Goal: Information Seeking & Learning: Learn about a topic

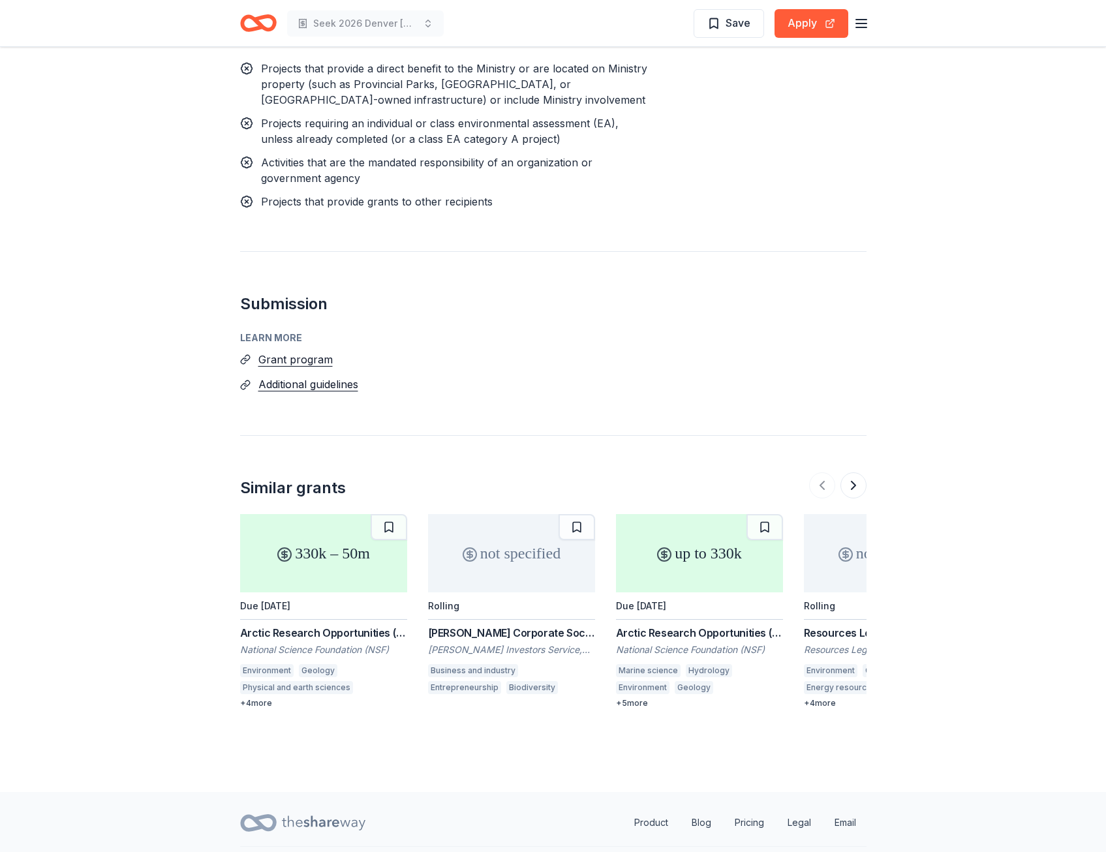
scroll to position [1233, 0]
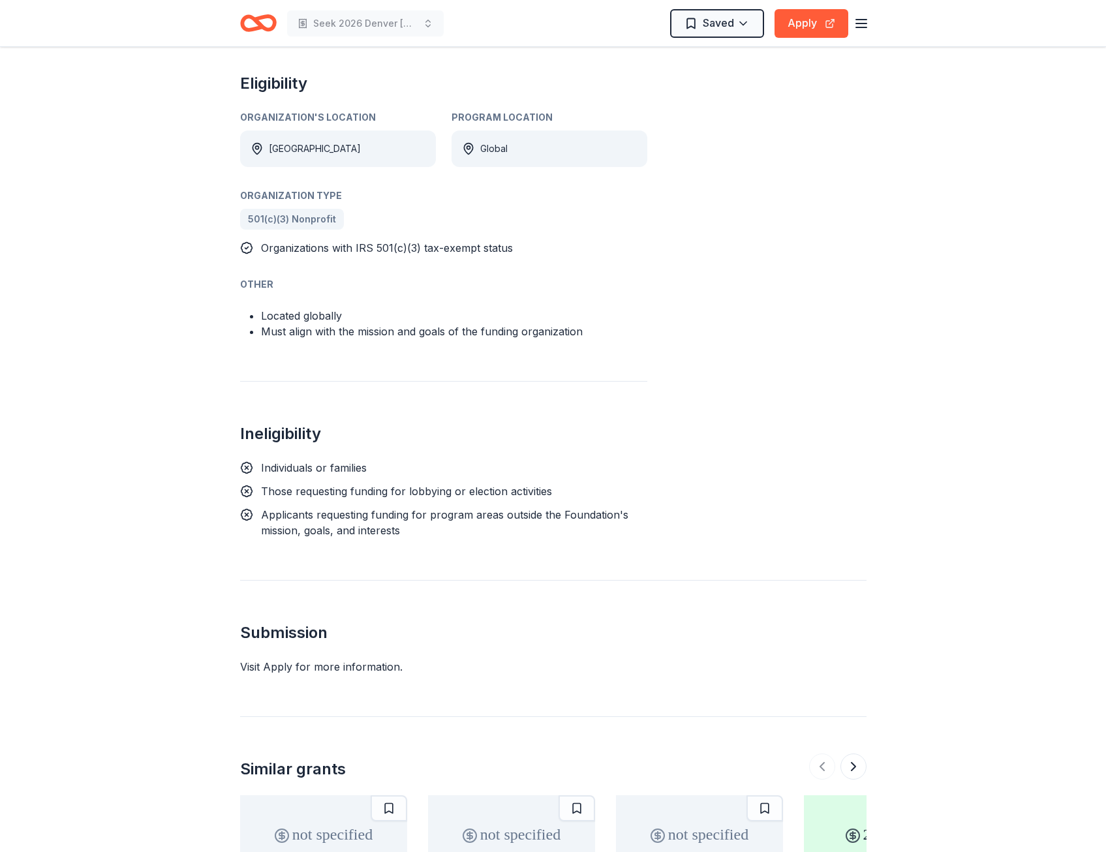
scroll to position [783, 0]
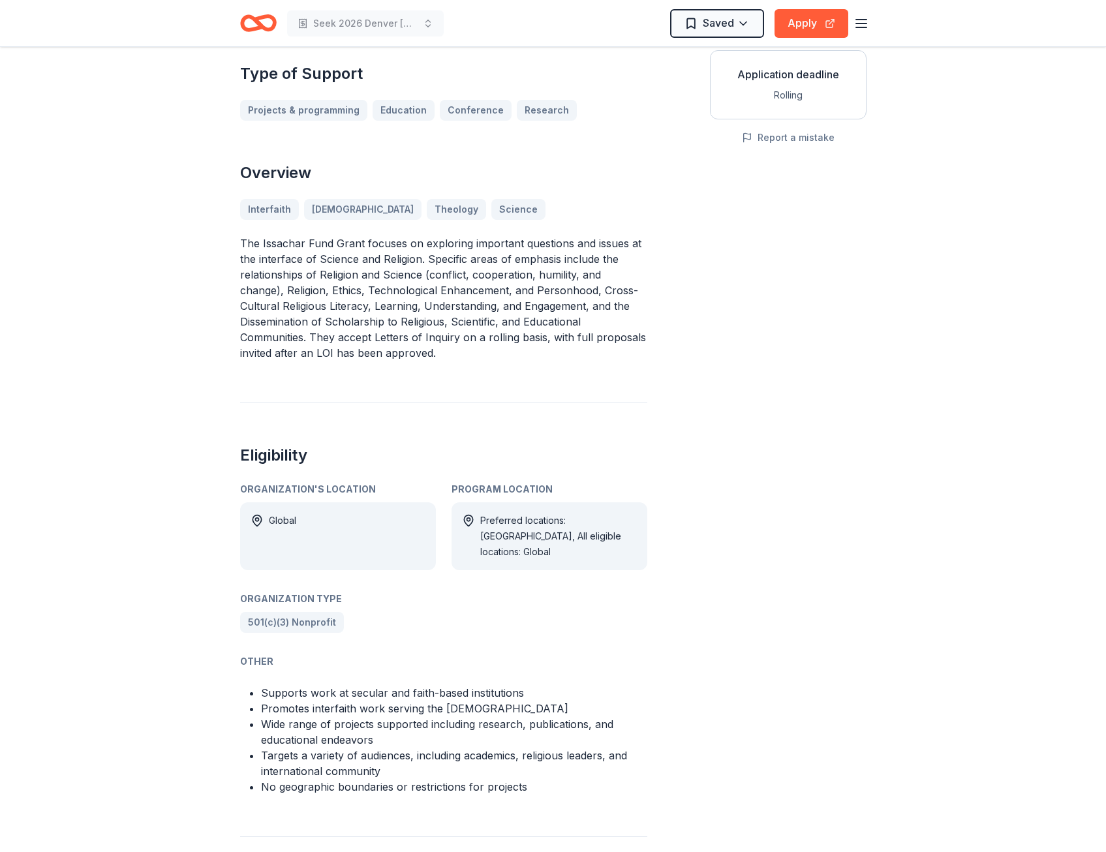
scroll to position [261, 0]
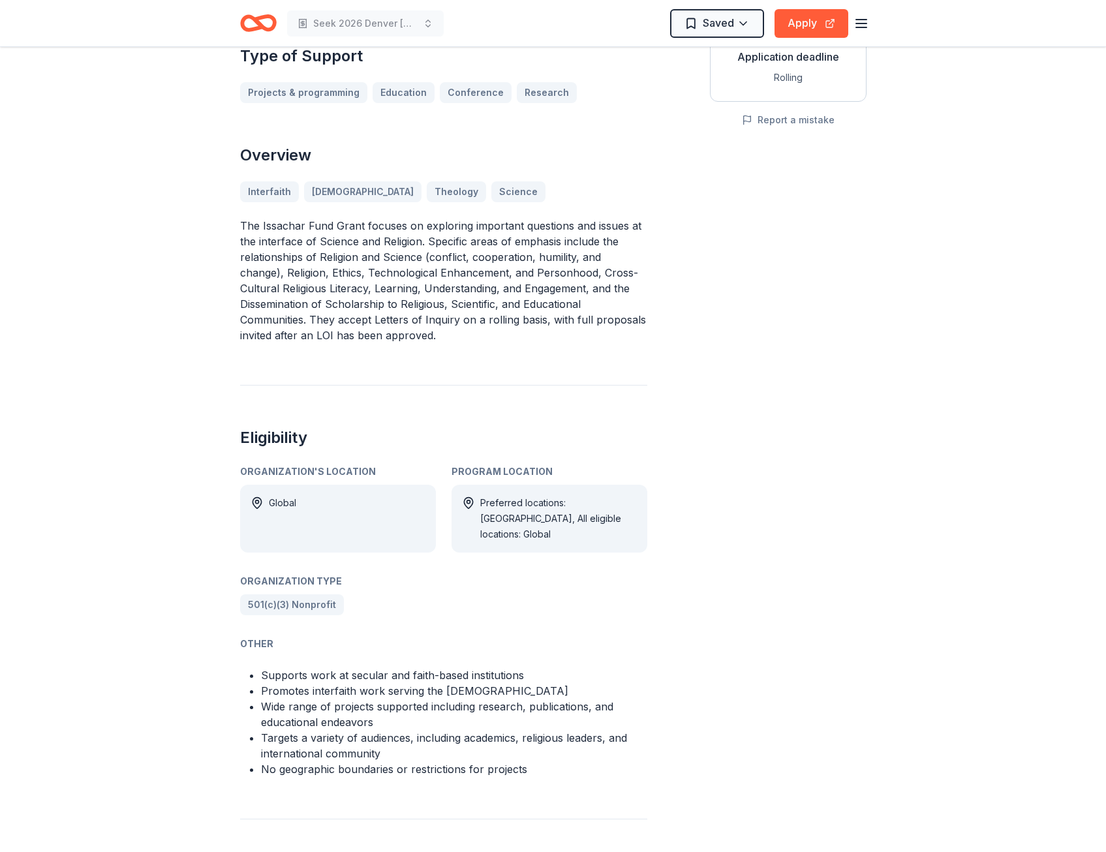
click at [461, 329] on div "Issachar Fund Grant From Issachar Fund Issachar Fund partners with scholars, le…" at bounding box center [443, 386] width 407 height 1149
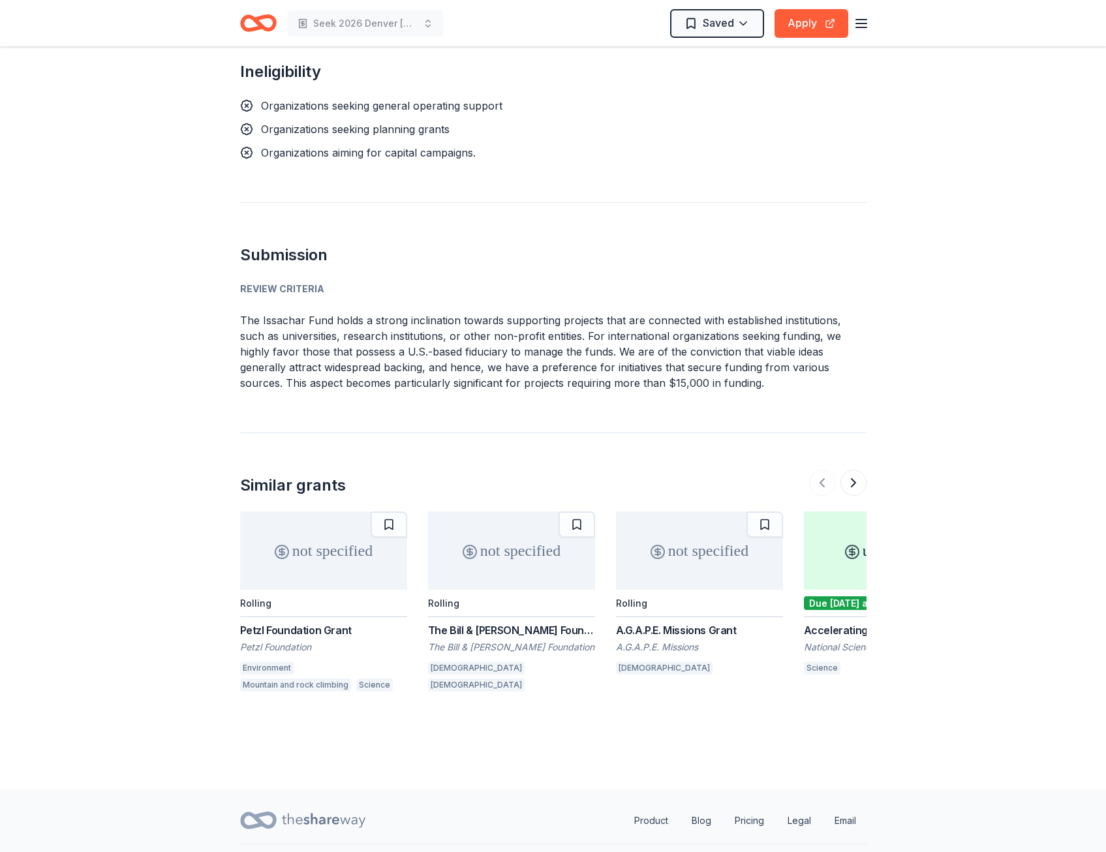
scroll to position [735, 0]
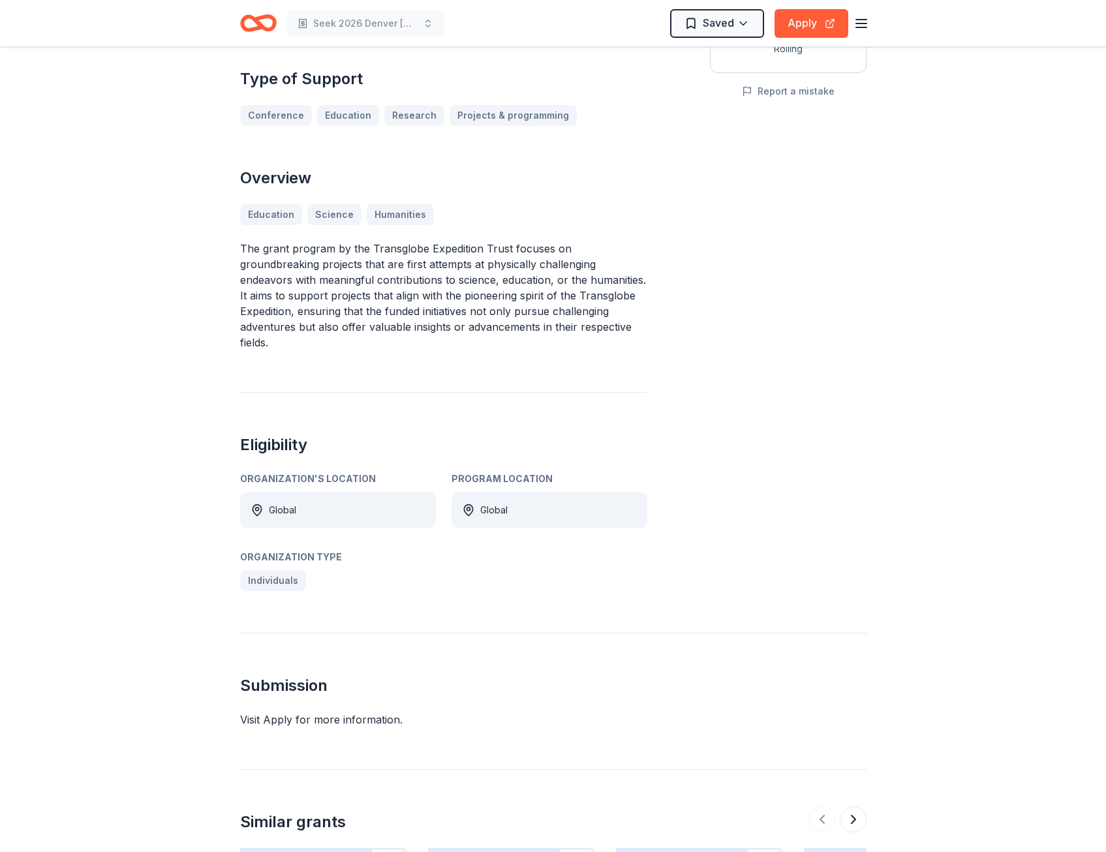
scroll to position [326, 0]
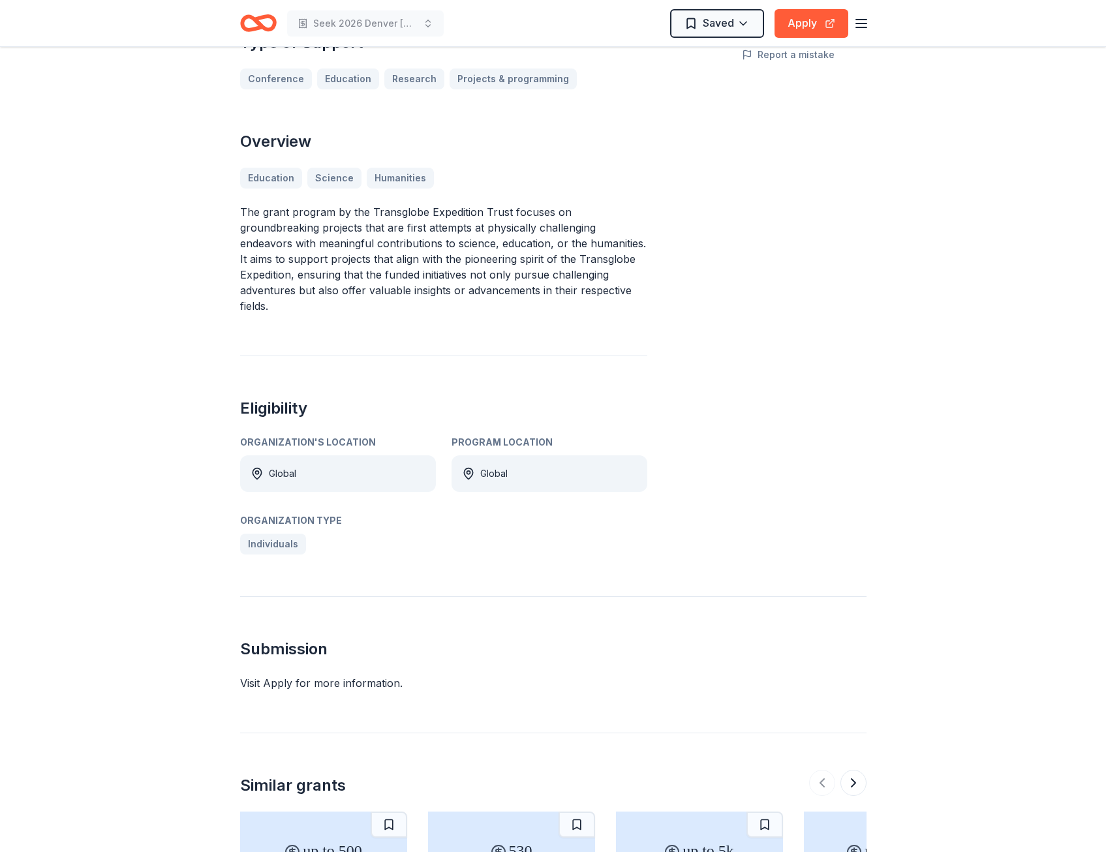
click at [477, 332] on div "The Transglobe Expedition Trust Grant From Transglobe Expedition Trust The Tran…" at bounding box center [443, 151] width 407 height 808
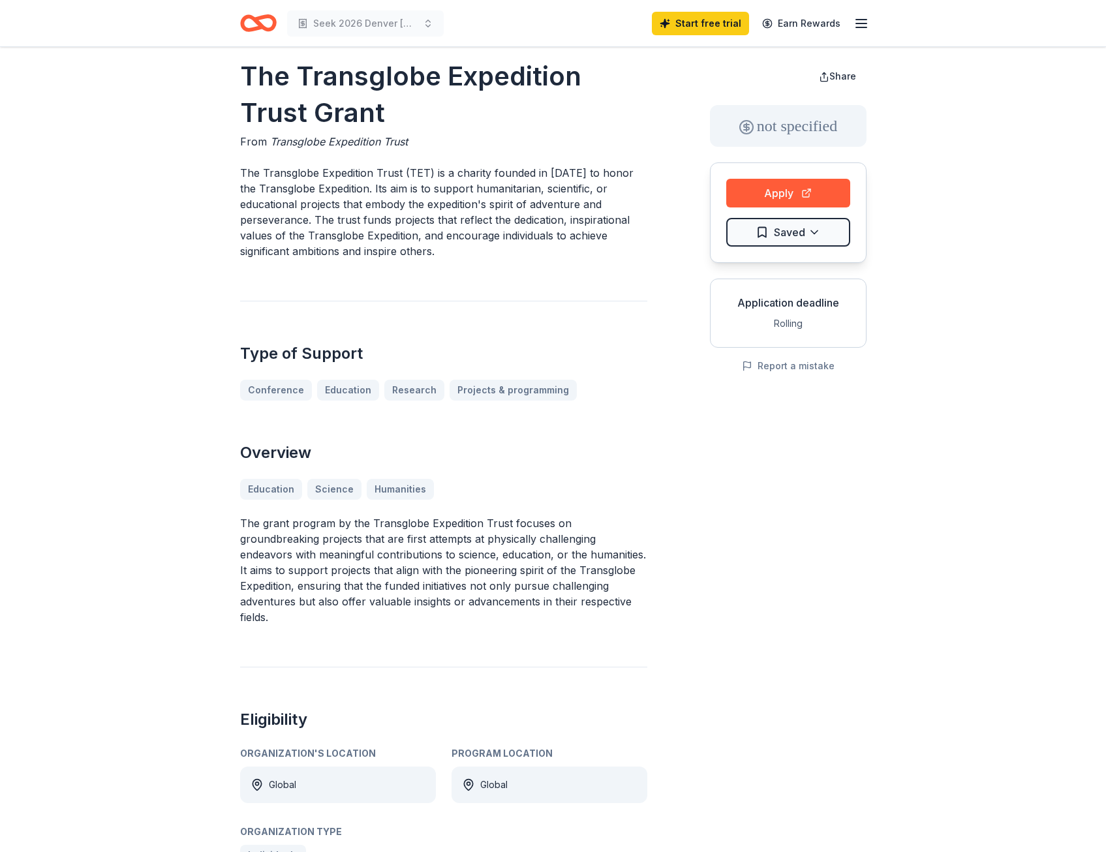
scroll to position [0, 0]
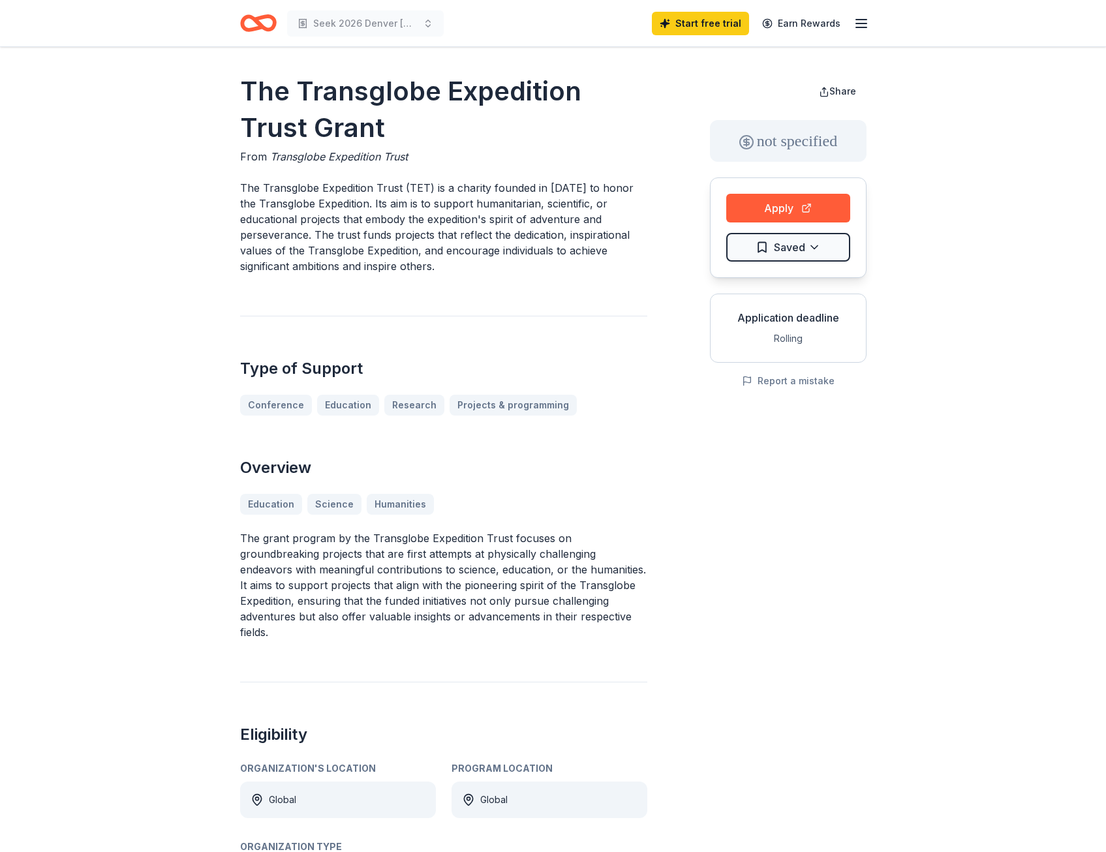
click at [244, 85] on h1 "The Transglobe Expedition Trust Grant" at bounding box center [443, 109] width 407 height 73
drag, startPoint x: 244, startPoint y: 85, endPoint x: 424, endPoint y: 97, distance: 179.8
click at [414, 97] on h1 "The Transglobe Expedition Trust Grant" at bounding box center [443, 109] width 407 height 73
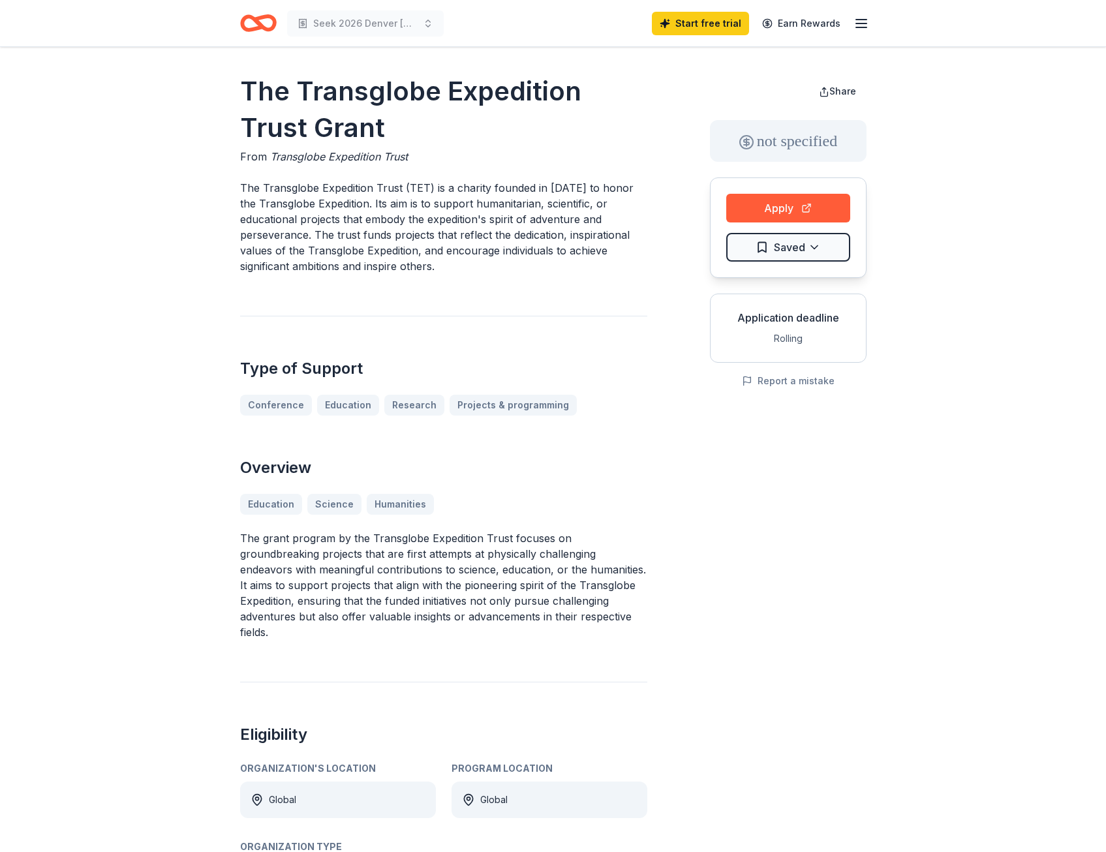
drag, startPoint x: 595, startPoint y: 99, endPoint x: 456, endPoint y: 100, distance: 138.3
click at [457, 100] on h1 "The Transglobe Expedition Trust Grant" at bounding box center [443, 109] width 407 height 73
drag, startPoint x: 574, startPoint y: 89, endPoint x: 454, endPoint y: 92, distance: 120.1
click at [454, 92] on h1 "The Transglobe Expedition Trust Grant" at bounding box center [443, 109] width 407 height 73
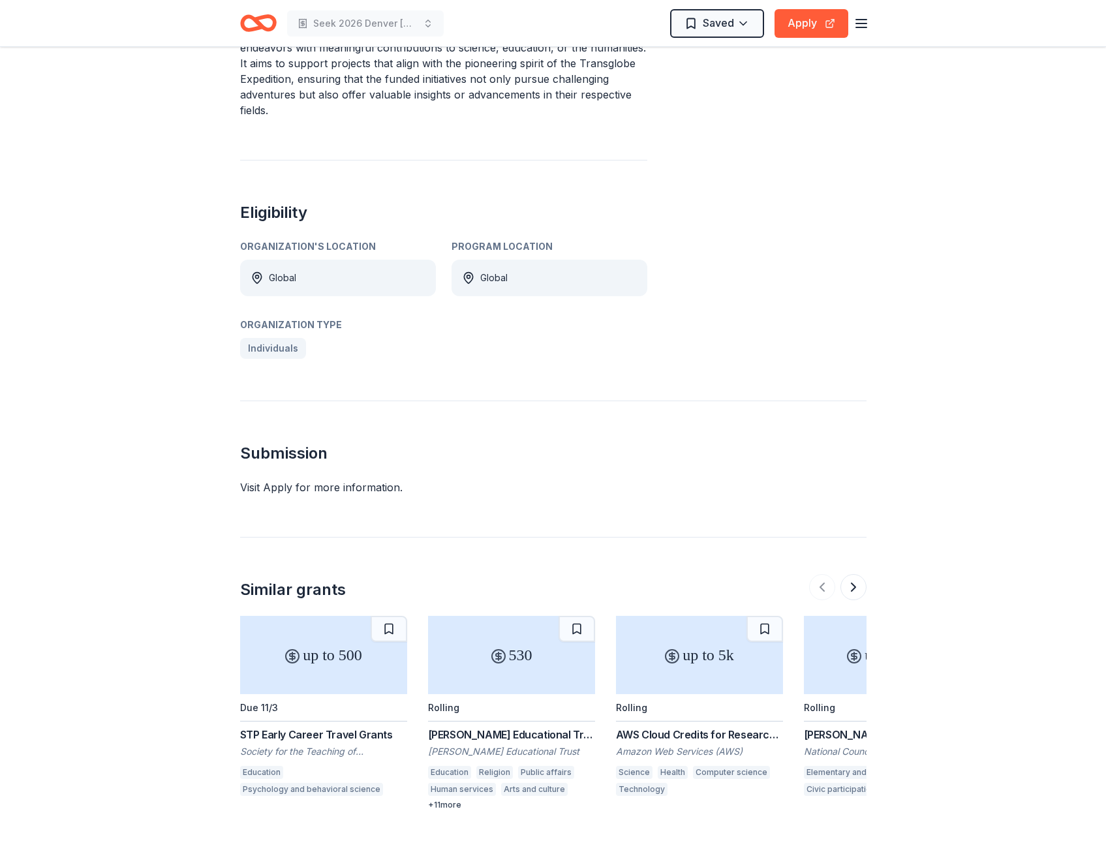
scroll to position [587, 0]
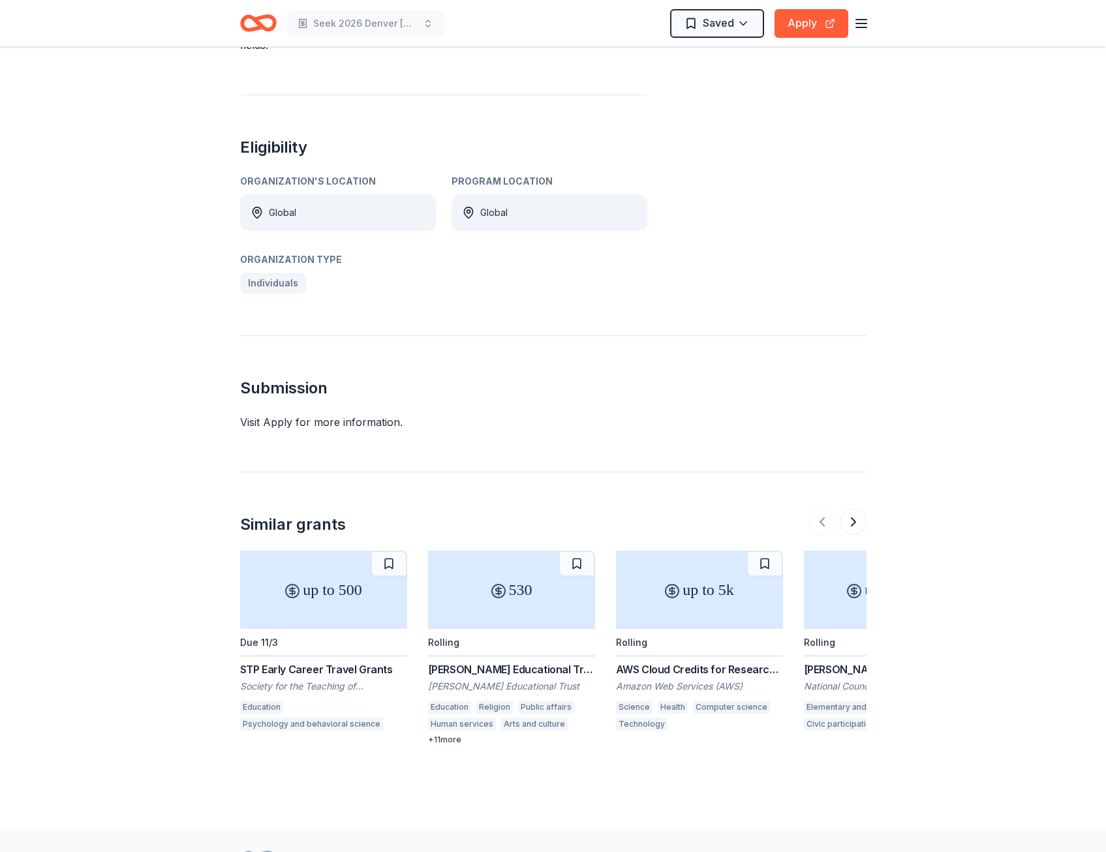
click at [390, 203] on div "Global" at bounding box center [338, 212] width 196 height 37
click at [538, 199] on div "Global" at bounding box center [550, 212] width 196 height 37
click at [301, 278] on icon at bounding box center [306, 283] width 10 height 10
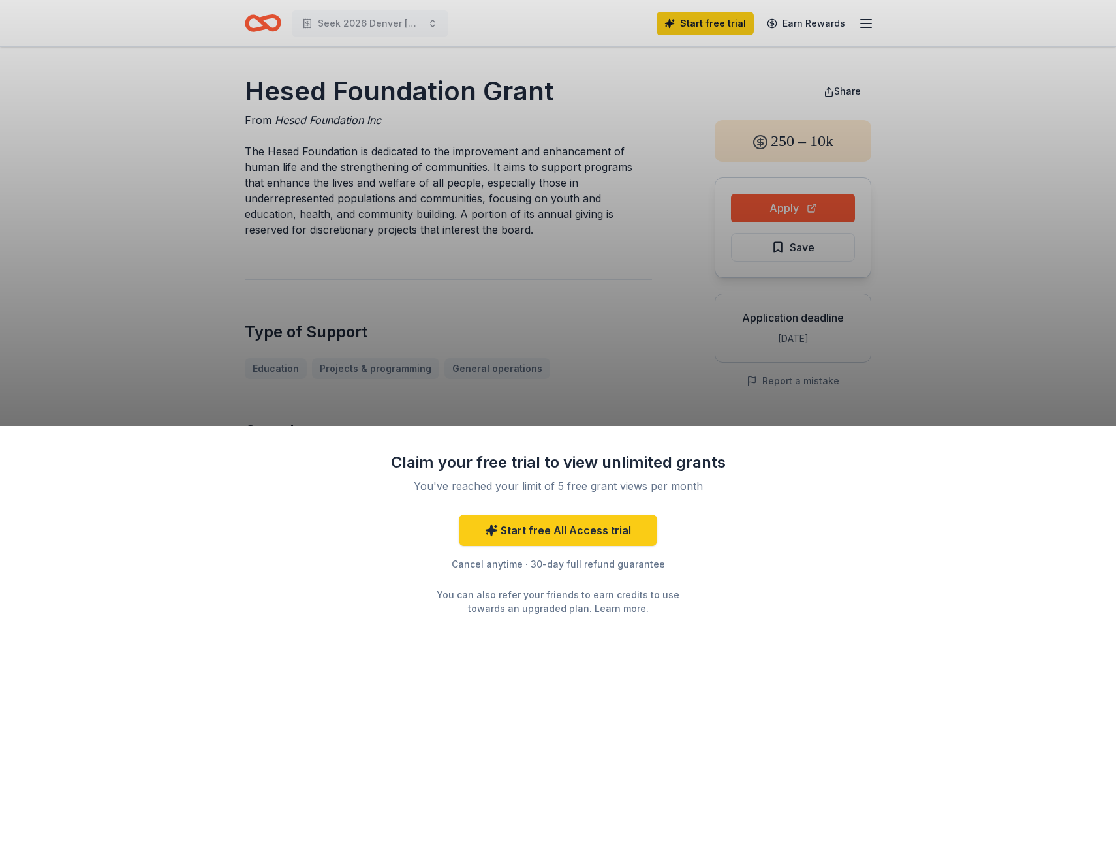
click at [495, 173] on div "Claim your free trial to view unlimited grants You've reached your limit of 5 f…" at bounding box center [558, 426] width 1116 height 852
click at [312, 241] on div "Claim your free trial to view unlimited grants You've reached your limit of 5 f…" at bounding box center [558, 426] width 1116 height 852
click at [619, 430] on div "Claim your free trial to view unlimited grants You've reached your limit of 5 f…" at bounding box center [558, 639] width 1116 height 426
click at [597, 535] on link "Start free All Access trial" at bounding box center [558, 530] width 198 height 31
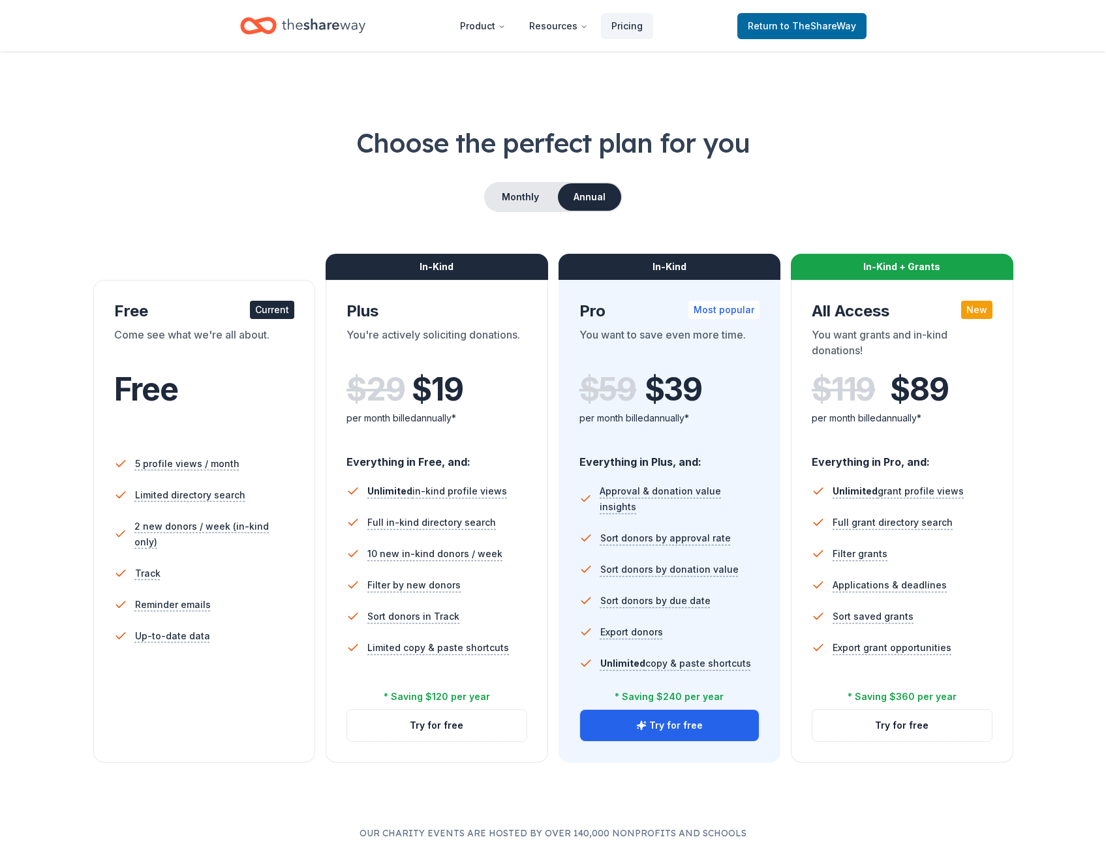
click at [606, 562] on span "Sort donors by donation value" at bounding box center [669, 570] width 138 height 16
click at [282, 309] on div "Current" at bounding box center [272, 310] width 44 height 18
click at [281, 309] on div "Current" at bounding box center [272, 310] width 44 height 18
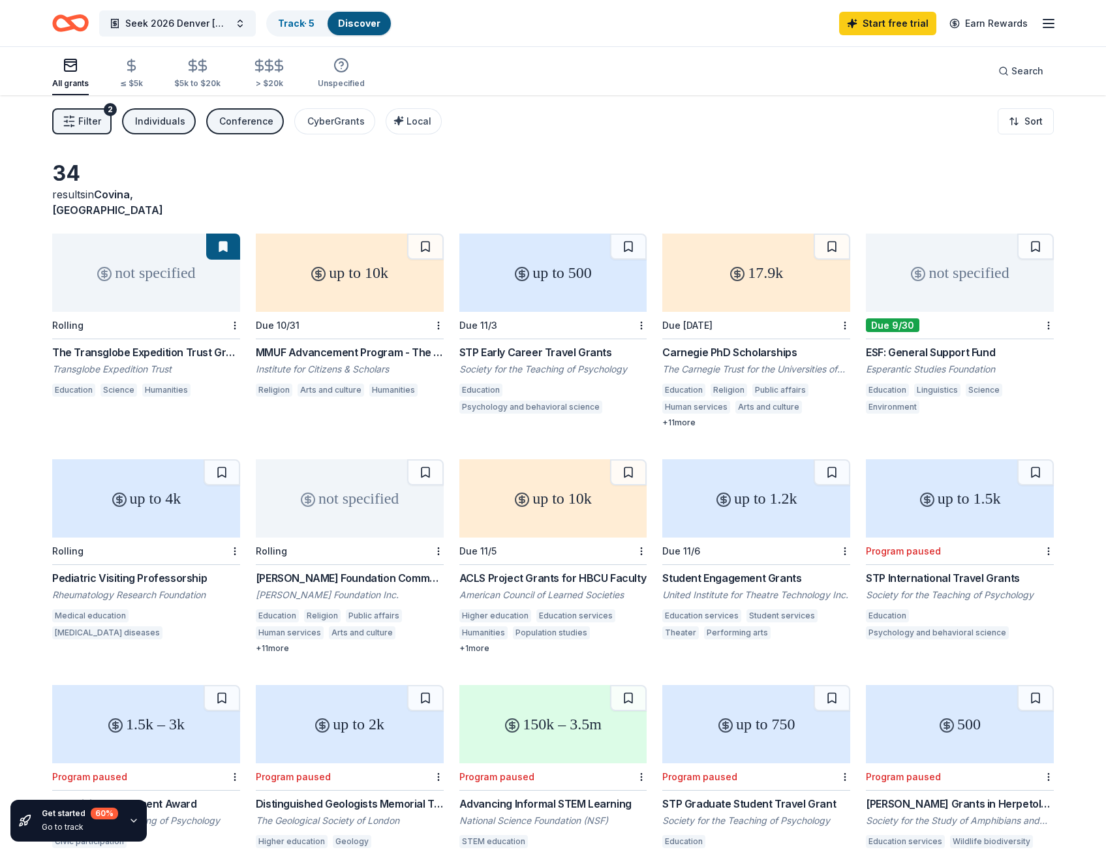
click at [149, 283] on div "not specified" at bounding box center [146, 273] width 188 height 78
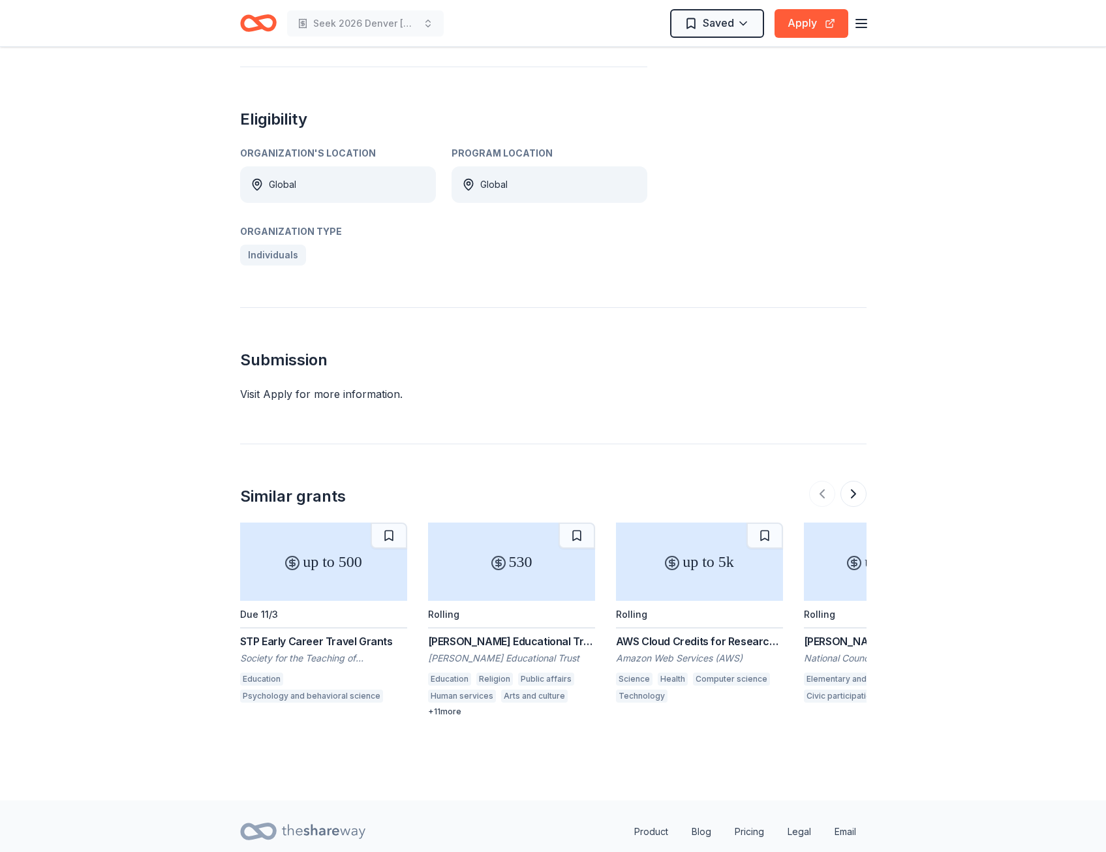
scroll to position [642, 0]
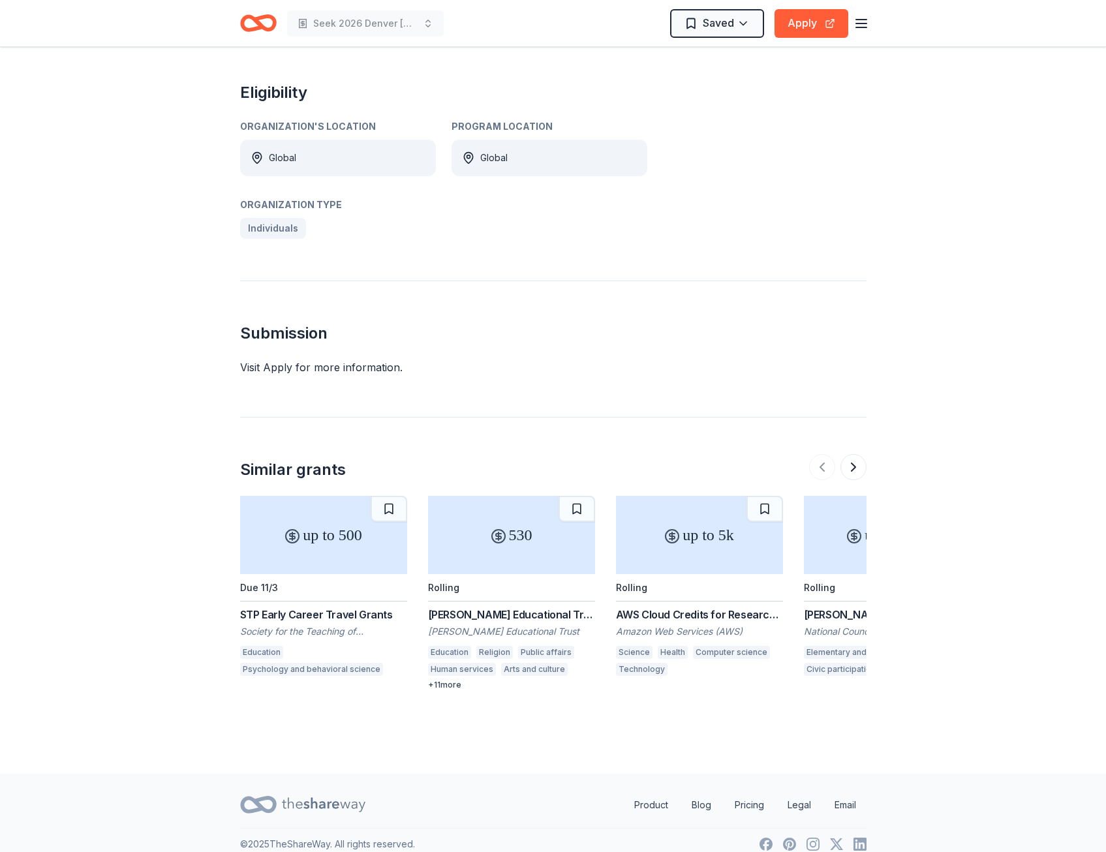
click at [298, 323] on h2 "Submission" at bounding box center [553, 333] width 626 height 21
click at [288, 360] on div "Visit Apply for more information." at bounding box center [553, 368] width 626 height 16
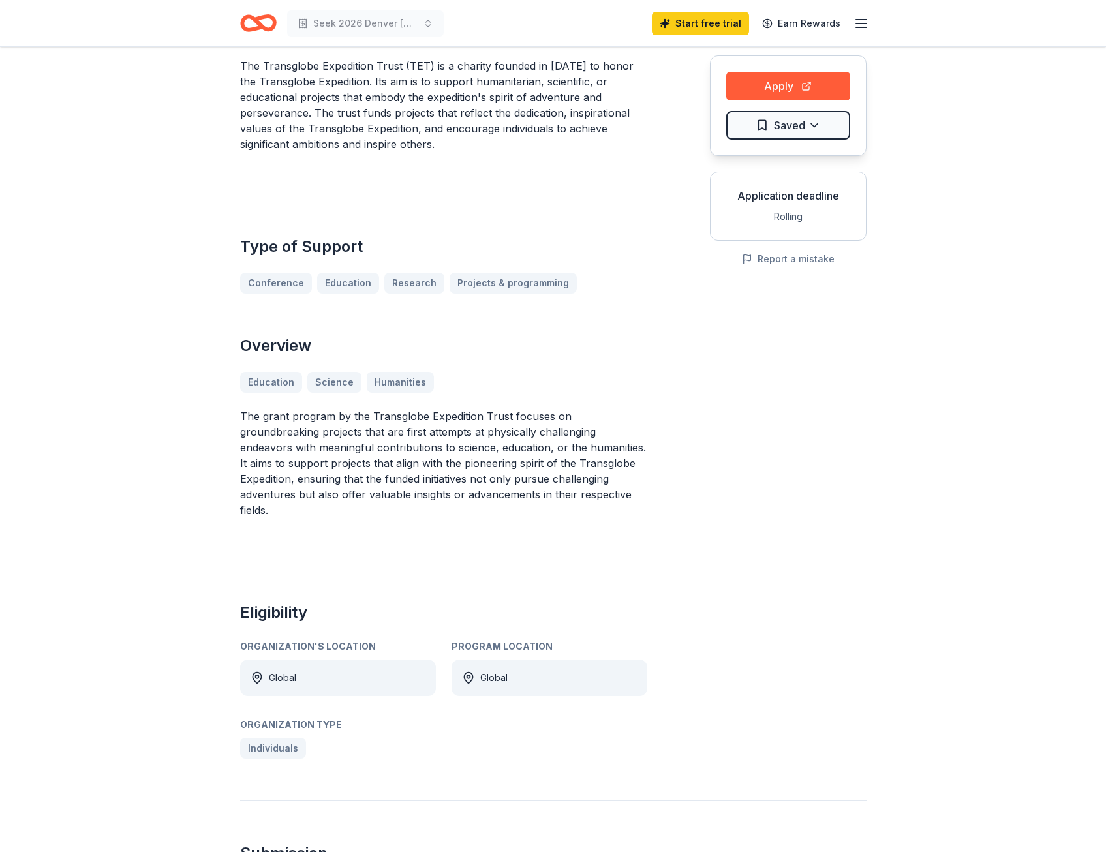
scroll to position [0, 0]
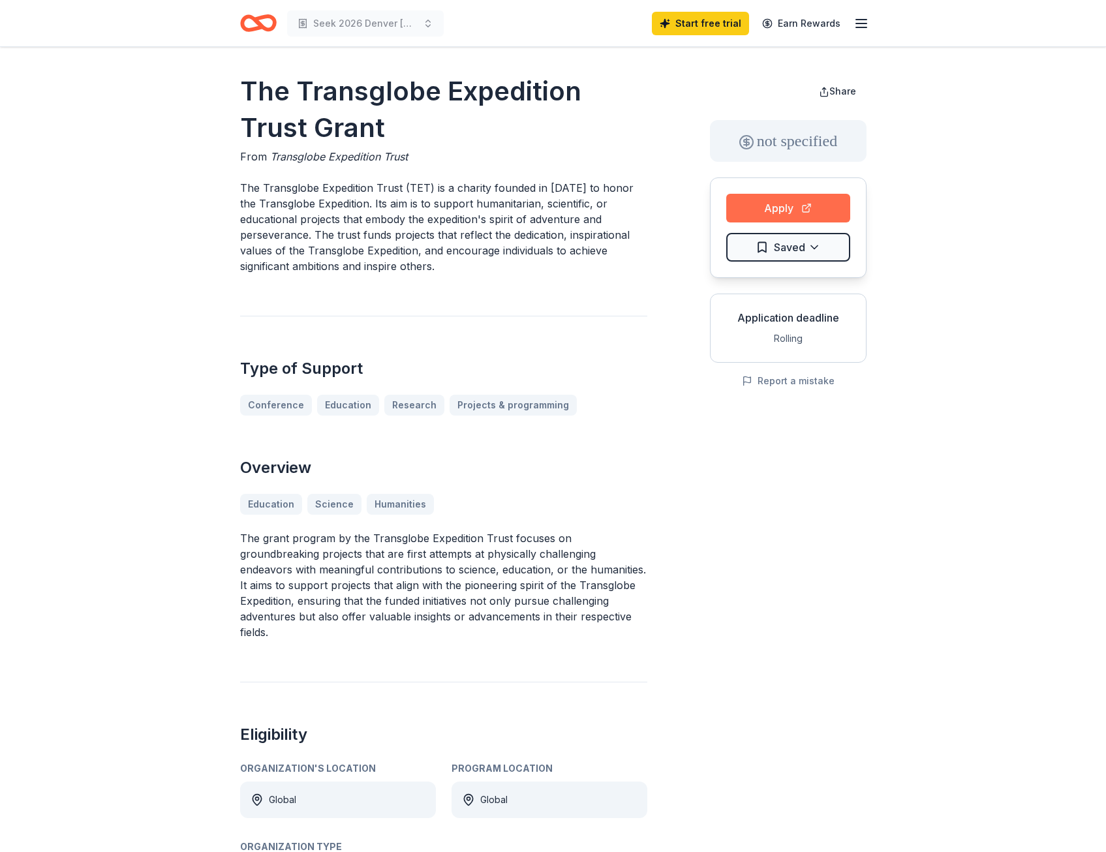
click at [777, 208] on button "Apply" at bounding box center [788, 208] width 124 height 29
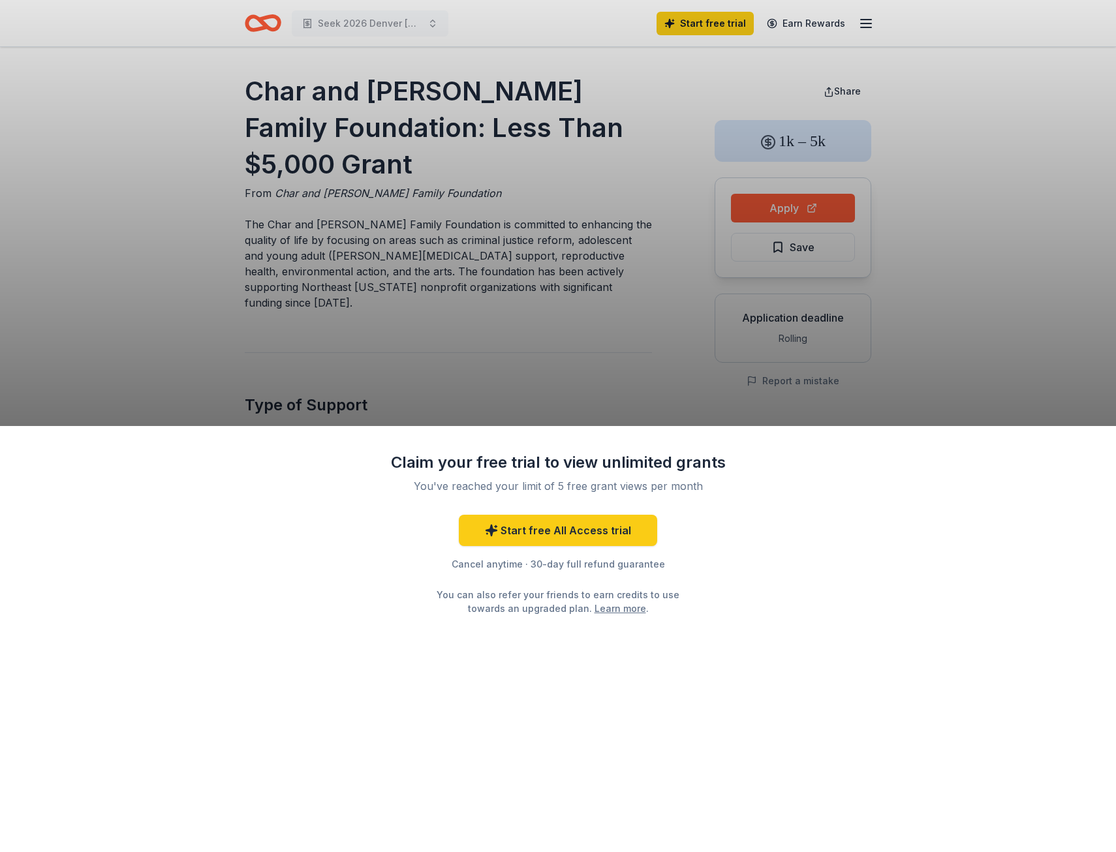
click at [615, 326] on div "Claim your free trial to view unlimited grants You've reached your limit of 5 f…" at bounding box center [558, 426] width 1116 height 852
click at [408, 301] on div "Claim your free trial to view unlimited grants You've reached your limit of 5 f…" at bounding box center [558, 426] width 1116 height 852
